Goal: Transaction & Acquisition: Purchase product/service

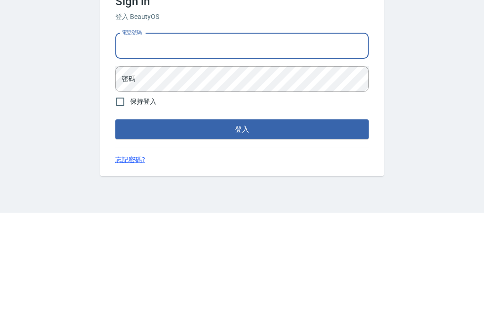
scroll to position [102, 0]
type input "9"
type input "0958884429"
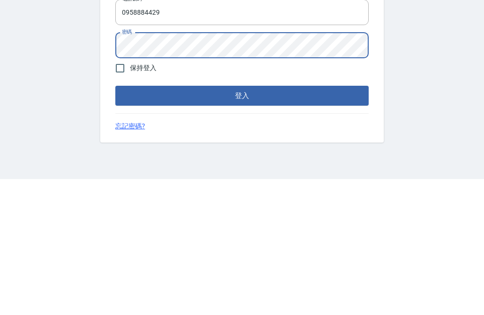
click at [337, 221] on button "登入" at bounding box center [242, 231] width 254 height 20
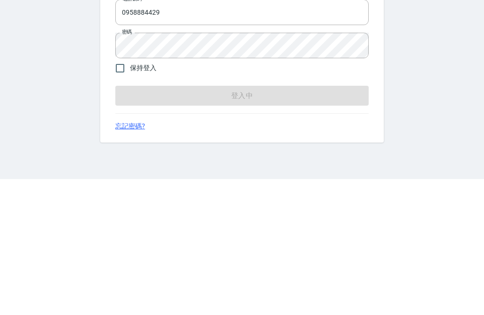
scroll to position [30, 0]
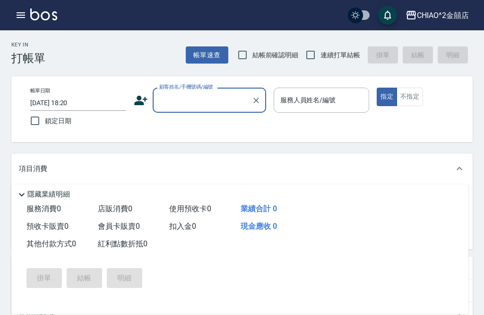
click at [184, 102] on input "顧客姓名/手機號碼/編號" at bounding box center [202, 100] width 91 height 17
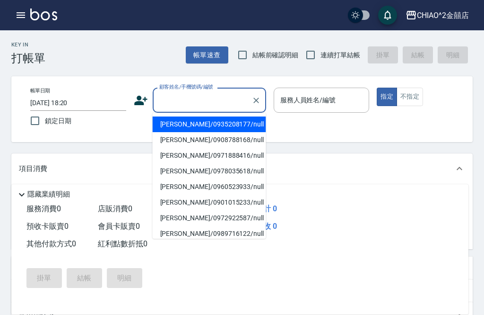
scroll to position [30, 0]
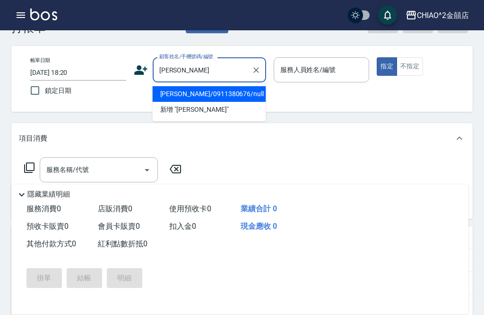
click at [213, 89] on li "[PERSON_NAME]/0911380676/null" at bounding box center [210, 94] width 114 height 16
type input "[PERSON_NAME]/0911380676/null"
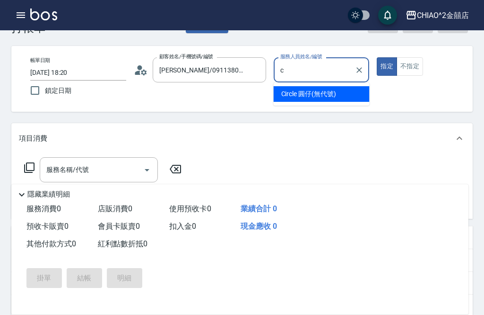
click at [304, 96] on span "Circle 圓仔 (無代號)" at bounding box center [308, 94] width 55 height 10
type input "Circle 圓仔(無代號)"
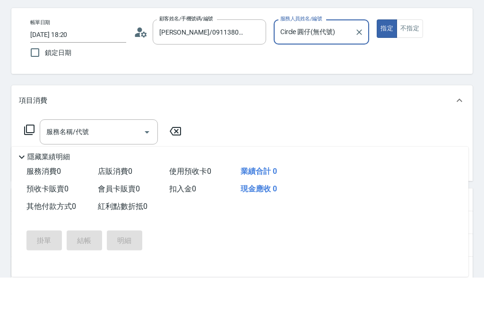
click at [139, 161] on input "服務名稱/代號" at bounding box center [92, 169] width 96 height 17
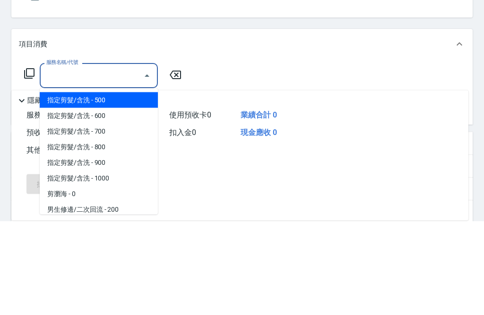
scroll to position [34, 0]
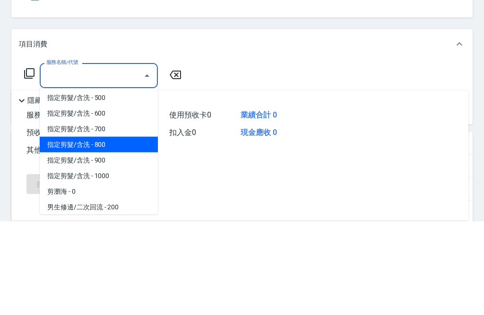
click at [119, 231] on span "指定剪髮/含洗 - 800" at bounding box center [99, 239] width 118 height 16
type input "指定剪髮/含洗"
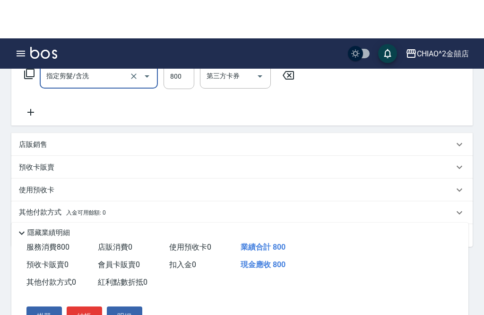
scroll to position [167, 0]
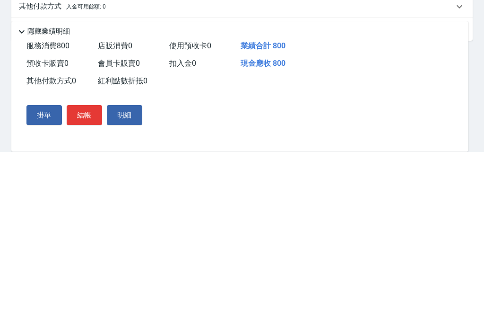
click at [165, 158] on div "其他付款方式 入金可用餘額: 0" at bounding box center [242, 169] width 462 height 23
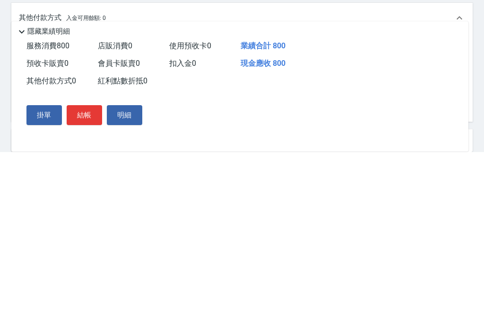
scroll to position [0, 0]
click at [170, 175] on div "其他付款方式 入金可用餘額: 0" at bounding box center [236, 180] width 435 height 10
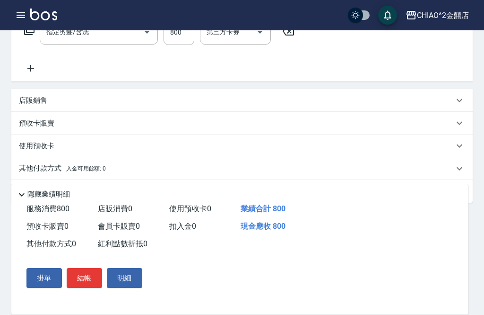
scroll to position [166, 0]
click at [110, 168] on div "其他付款方式 入金可用餘額: 0" at bounding box center [236, 170] width 435 height 10
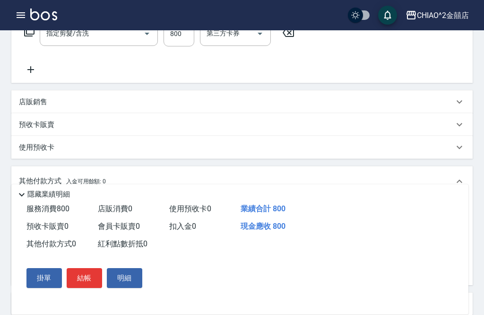
scroll to position [0, 0]
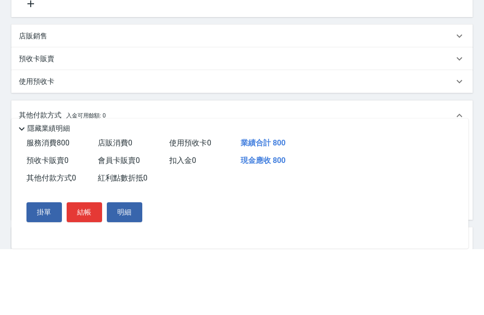
click at [96, 204] on input "其他付款方式" at bounding box center [78, 212] width 110 height 17
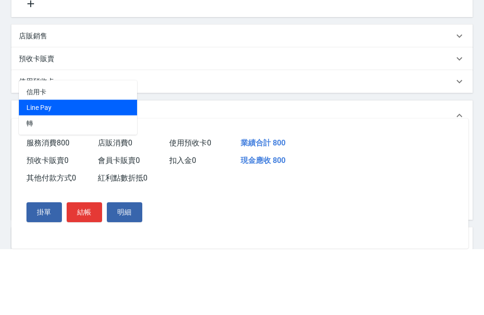
click at [100, 166] on span "Line Pay" at bounding box center [78, 174] width 118 height 16
type input "Line Pay"
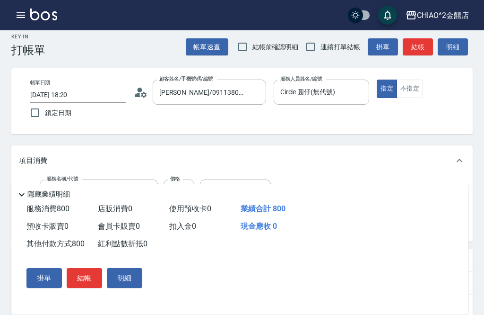
scroll to position [7, 0]
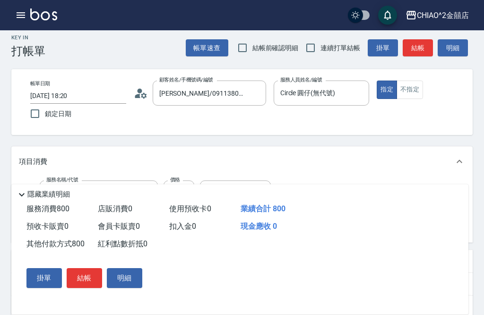
type input "800"
click at [83, 280] on button "結帳" at bounding box center [84, 278] width 35 height 20
